Goal: Task Accomplishment & Management: Manage account settings

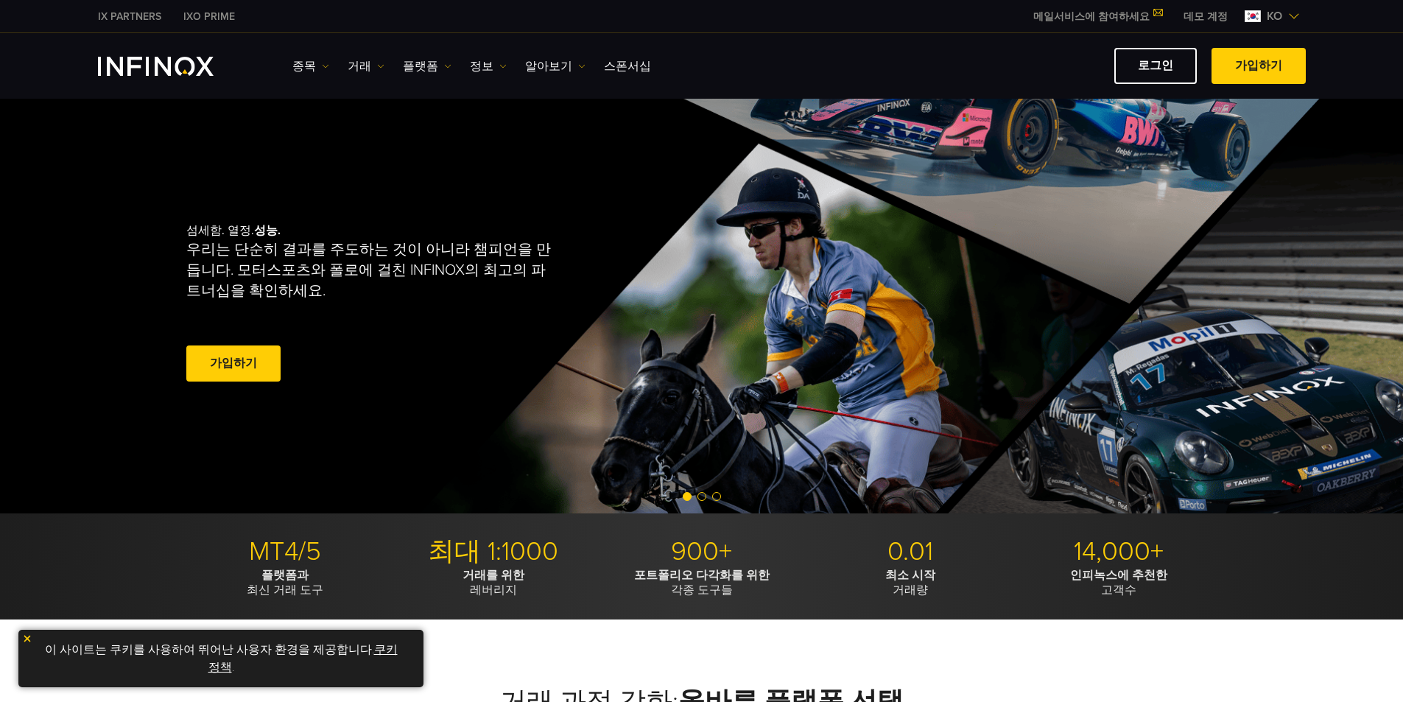
drag, startPoint x: 1323, startPoint y: 1, endPoint x: 1024, endPoint y: 66, distance: 306.0
click at [1024, 67] on div "로그인 가입하기" at bounding box center [984, 66] width 644 height 36
click at [1150, 60] on link "로그인" at bounding box center [1155, 66] width 82 height 36
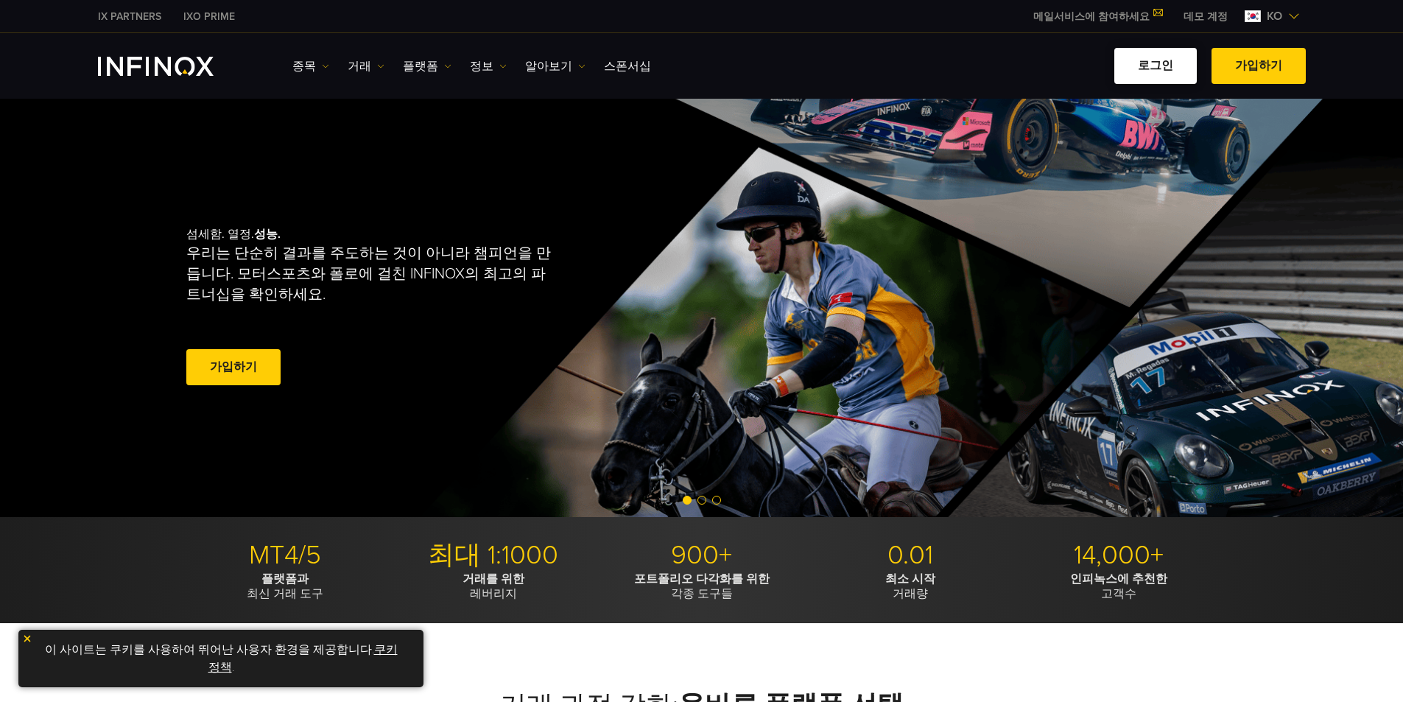
click at [1165, 58] on link "로그인" at bounding box center [1155, 66] width 82 height 36
